Goal: Task Accomplishment & Management: Manage account settings

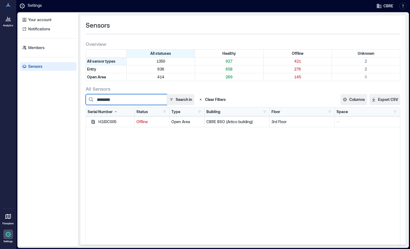
drag, startPoint x: 126, startPoint y: 100, endPoint x: 83, endPoint y: 108, distance: 43.3
click at [83, 108] on div "Sensors Overview All statuses Healthy Offline Unknown All sensor types 1350 927…" at bounding box center [242, 129] width 325 height 229
paste input
click at [141, 98] on input "********" at bounding box center [126, 99] width 81 height 11
drag, startPoint x: 120, startPoint y: 100, endPoint x: 83, endPoint y: 100, distance: 37.4
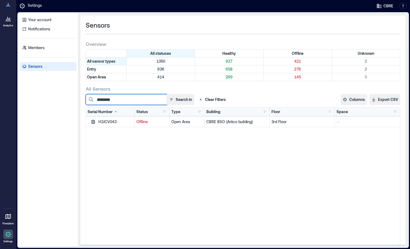
click at [83, 100] on div "Sensors Overview All statuses Healthy Offline Unknown All sensor types 1350 927…" at bounding box center [242, 129] width 325 height 229
paste input
type input "********"
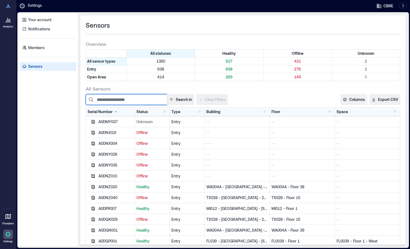
click at [123, 97] on input at bounding box center [126, 99] width 81 height 11
paste input "********"
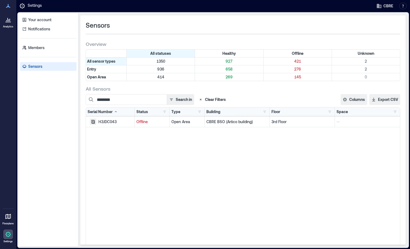
click at [94, 122] on icon "button" at bounding box center [93, 122] width 4 height 4
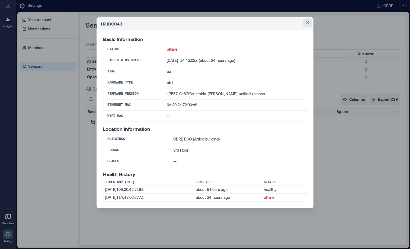
click at [307, 24] on icon "Close" at bounding box center [307, 22] width 3 height 3
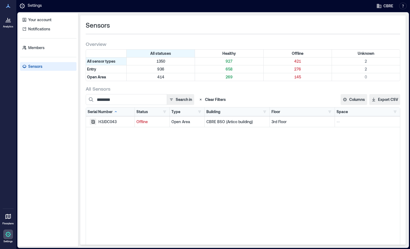
click at [94, 123] on icon "button" at bounding box center [93, 122] width 4 height 4
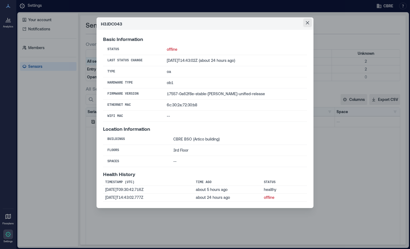
click at [307, 24] on icon "Close" at bounding box center [307, 22] width 3 height 3
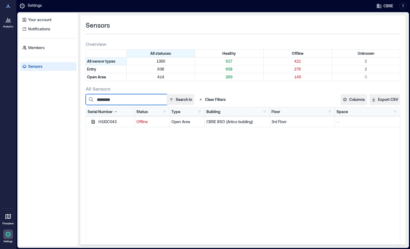
drag, startPoint x: 128, startPoint y: 104, endPoint x: 125, endPoint y: 103, distance: 3.0
click at [128, 104] on input "********" at bounding box center [126, 99] width 81 height 11
drag, startPoint x: 126, startPoint y: 100, endPoint x: 57, endPoint y: 98, distance: 69.1
click at [57, 98] on div "Your account Notifications Members Sensors Sensors Overview All statuses Health…" at bounding box center [212, 129] width 389 height 233
paste input
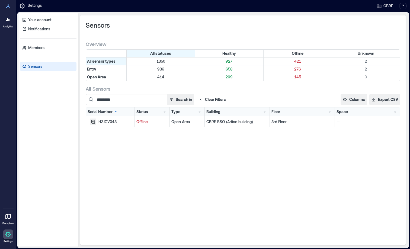
click at [92, 122] on icon "button" at bounding box center [93, 122] width 4 height 4
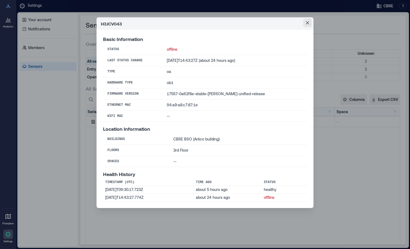
click at [307, 23] on icon "Close" at bounding box center [307, 22] width 3 height 3
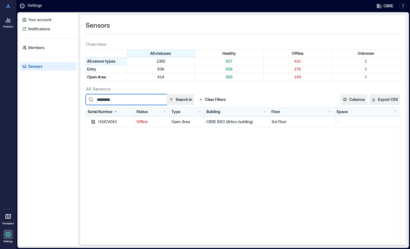
drag, startPoint x: 126, startPoint y: 102, endPoint x: 120, endPoint y: 99, distance: 6.6
click at [124, 101] on input "********" at bounding box center [126, 99] width 81 height 11
drag, startPoint x: 120, startPoint y: 99, endPoint x: 67, endPoint y: 101, distance: 52.6
click at [68, 103] on div "Your account Notifications Members Sensors Sensors Overview All statuses Health…" at bounding box center [212, 129] width 389 height 233
paste input
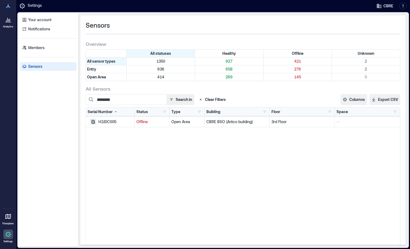
click at [92, 121] on icon "button" at bounding box center [93, 122] width 4 height 4
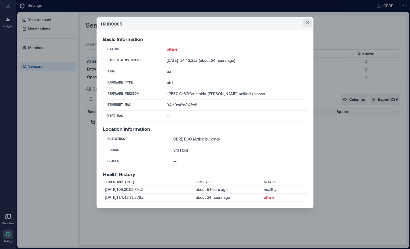
click at [307, 20] on button "Close" at bounding box center [307, 22] width 9 height 9
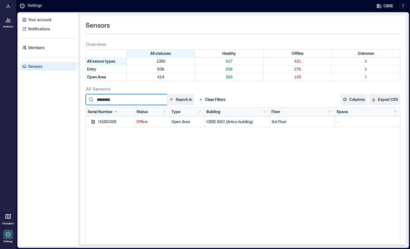
drag, startPoint x: 123, startPoint y: 100, endPoint x: 57, endPoint y: 105, distance: 66.6
click at [57, 105] on div "Your account Notifications Members Sensors Sensors Overview All statuses Health…" at bounding box center [212, 129] width 389 height 233
paste input
drag, startPoint x: 128, startPoint y: 98, endPoint x: 70, endPoint y: 102, distance: 58.4
click at [70, 102] on div "Your account Notifications Members Sensors Sensors Overview All statuses Health…" at bounding box center [212, 129] width 389 height 233
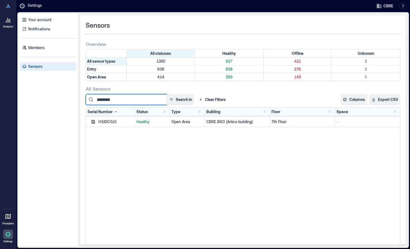
paste input
drag, startPoint x: 120, startPoint y: 98, endPoint x: 90, endPoint y: 98, distance: 29.5
click at [91, 98] on input "********" at bounding box center [126, 99] width 81 height 11
paste input
type input "********"
